Goal: Task Accomplishment & Management: Manage account settings

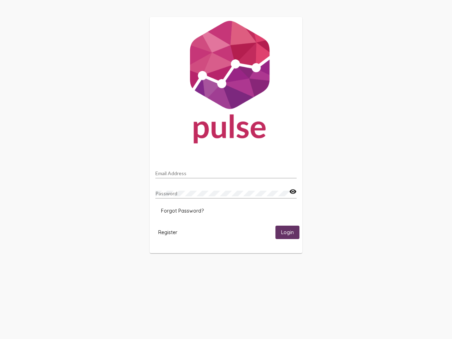
click at [226, 171] on input "Email Address" at bounding box center [225, 174] width 141 height 6
click at [293, 192] on mat-icon "visibility" at bounding box center [292, 191] width 7 height 8
click at [182, 211] on span "Forgot Password?" at bounding box center [182, 211] width 43 height 6
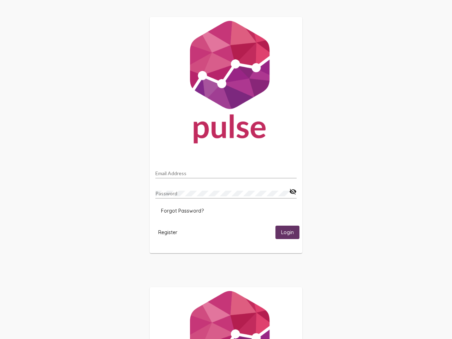
click at [168, 232] on span "Register" at bounding box center [167, 232] width 19 height 6
click at [287, 232] on html "Email Address Password visibility_off Forgot Password? Register Login" at bounding box center [226, 228] width 452 height 457
